Goal: Task Accomplishment & Management: Manage account settings

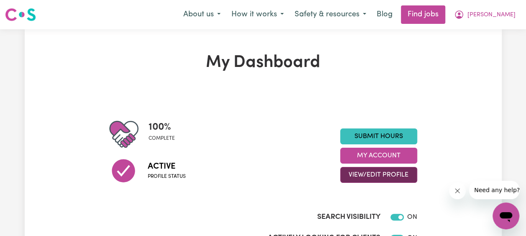
click at [370, 177] on button "View/Edit Profile" at bounding box center [378, 175] width 77 height 16
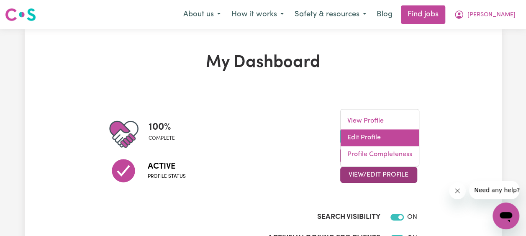
click at [382, 135] on link "Edit Profile" at bounding box center [380, 137] width 78 height 17
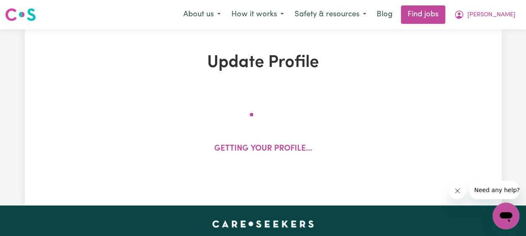
select select "[DEMOGRAPHIC_DATA]"
select select "[DEMOGRAPHIC_DATA] Citizen"
select select "Studying a healthcare related degree or qualification"
select select "64"
select select "80"
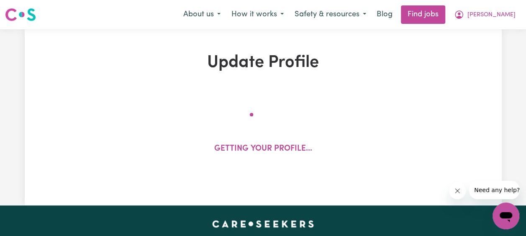
select select "99"
select select "130"
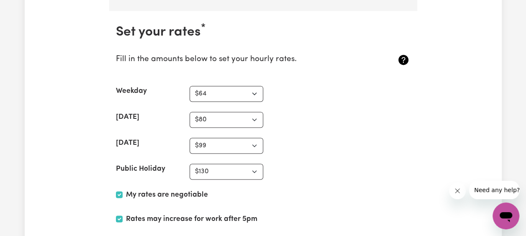
scroll to position [2134, 0]
